Goal: Find specific page/section: Find specific page/section

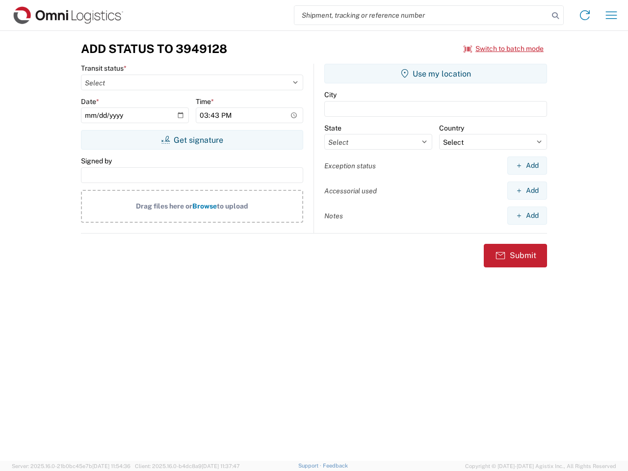
click at [422, 15] on input "search" at bounding box center [422, 15] width 254 height 19
click at [556, 16] on icon at bounding box center [556, 16] width 14 height 14
click at [585, 15] on icon at bounding box center [585, 15] width 16 height 16
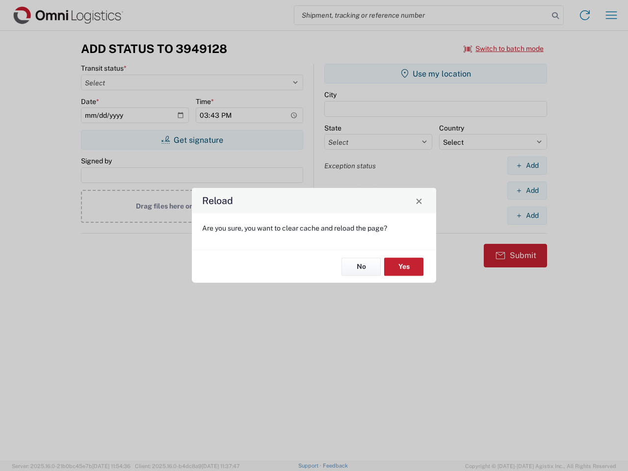
click at [612, 15] on div "Reload Are you sure, you want to clear cache and reload the page? No Yes" at bounding box center [314, 235] width 628 height 471
click at [504, 49] on div "Reload Are you sure, you want to clear cache and reload the page? No Yes" at bounding box center [314, 235] width 628 height 471
click at [192, 140] on div "Reload Are you sure, you want to clear cache and reload the page? No Yes" at bounding box center [314, 235] width 628 height 471
click at [436, 74] on div "Reload Are you sure, you want to clear cache and reload the page? No Yes" at bounding box center [314, 235] width 628 height 471
click at [527, 165] on div "Reload Are you sure, you want to clear cache and reload the page? No Yes" at bounding box center [314, 235] width 628 height 471
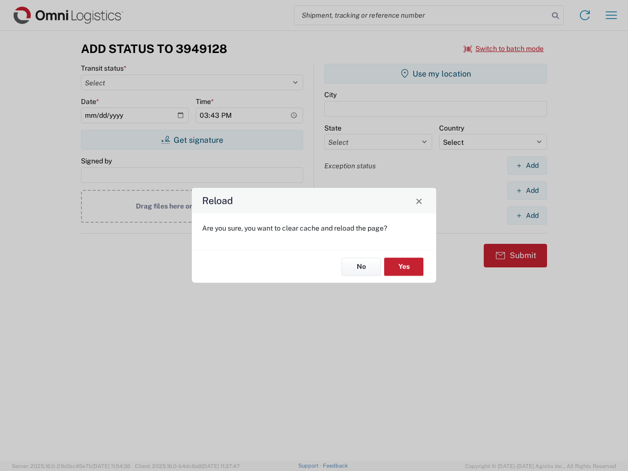
click at [527, 190] on div "Reload Are you sure, you want to clear cache and reload the page? No Yes" at bounding box center [314, 235] width 628 height 471
click at [527, 216] on div "Reload Are you sure, you want to clear cache and reload the page? No Yes" at bounding box center [314, 235] width 628 height 471
